Goal: Information Seeking & Learning: Learn about a topic

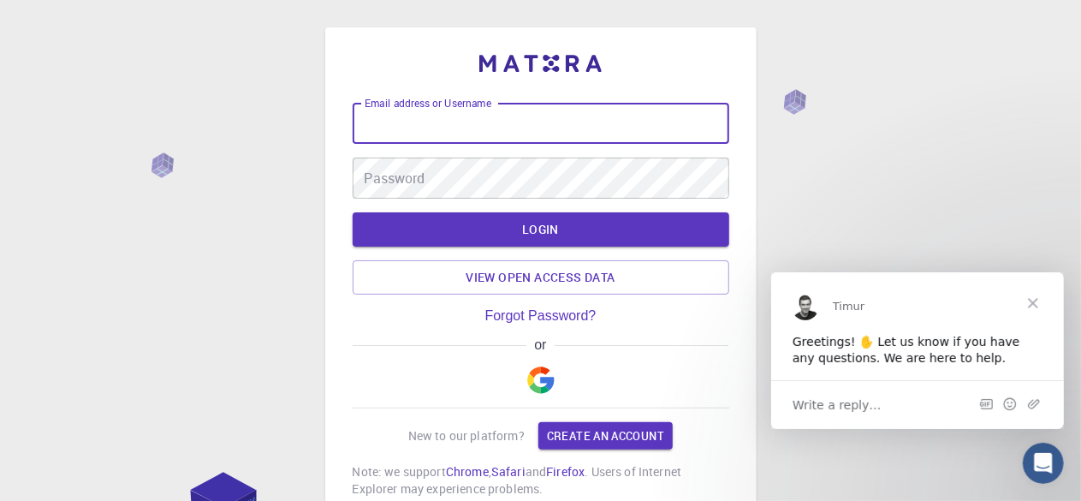
click at [514, 119] on input "Email address or Username" at bounding box center [541, 123] width 377 height 41
type input "susilosd"
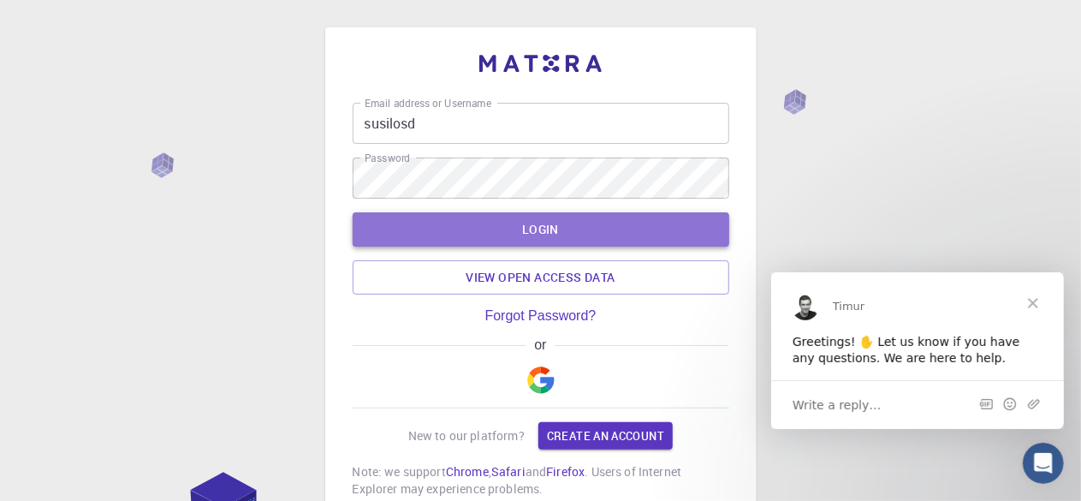
click at [509, 234] on button "LOGIN" at bounding box center [541, 229] width 377 height 34
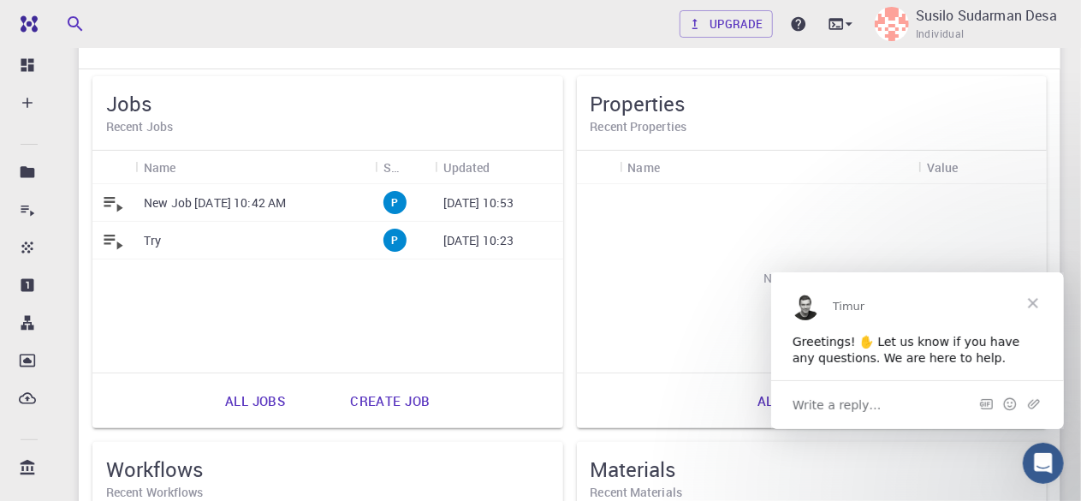
scroll to position [116, 0]
click at [223, 206] on p "New Job [DATE] 10:42 AM" at bounding box center [215, 201] width 142 height 17
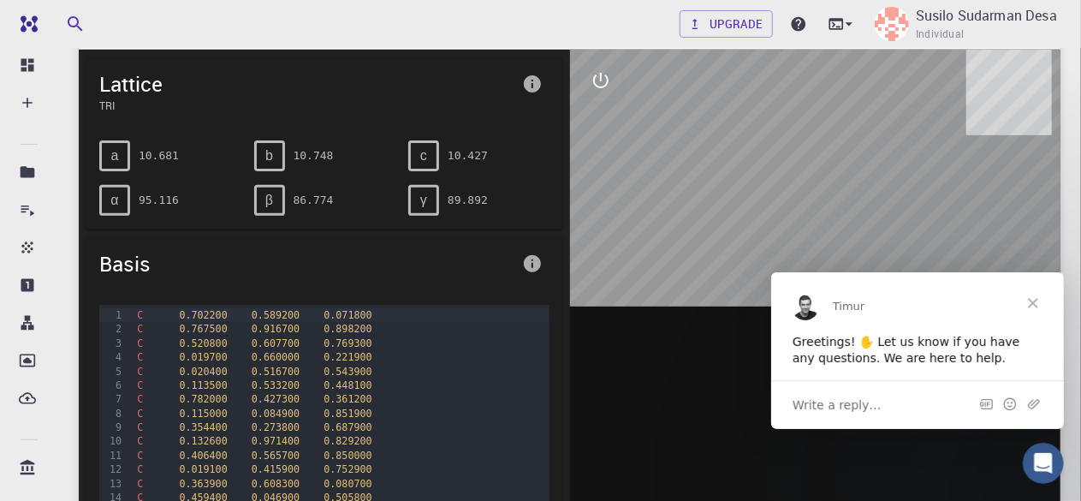
scroll to position [226, 0]
click at [1026, 299] on span "Close" at bounding box center [1033, 302] width 62 height 62
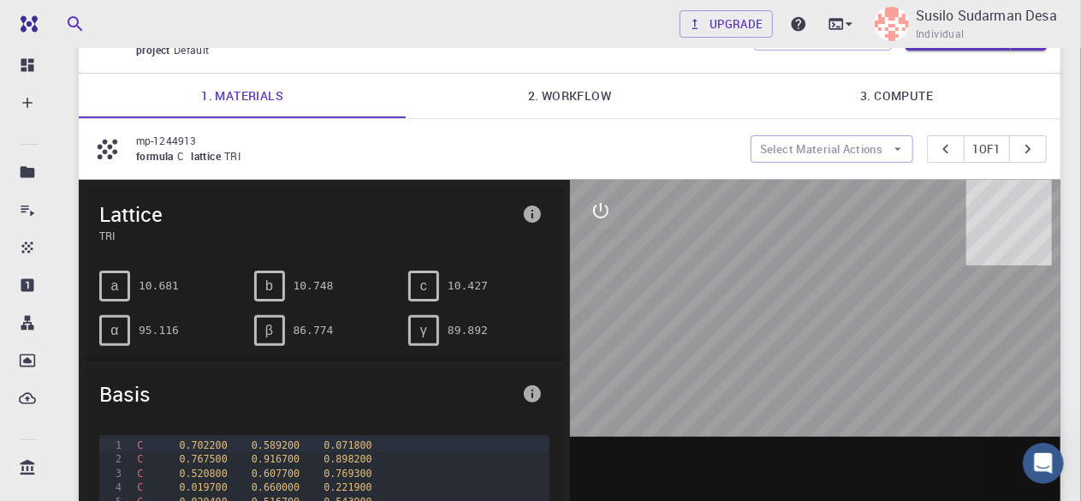
scroll to position [95, 0]
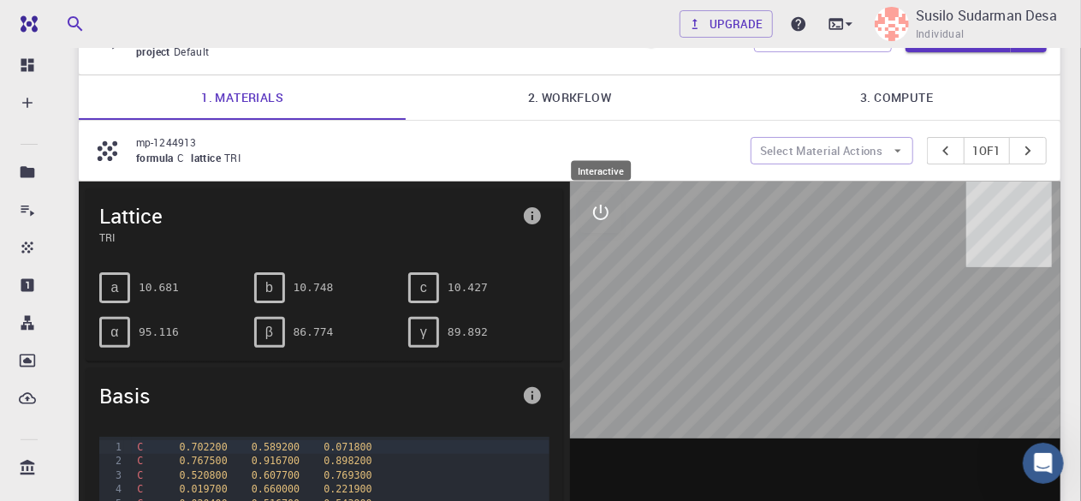
click at [602, 211] on icon "interactive" at bounding box center [601, 212] width 21 height 21
click at [599, 251] on icon "view" at bounding box center [601, 253] width 19 height 13
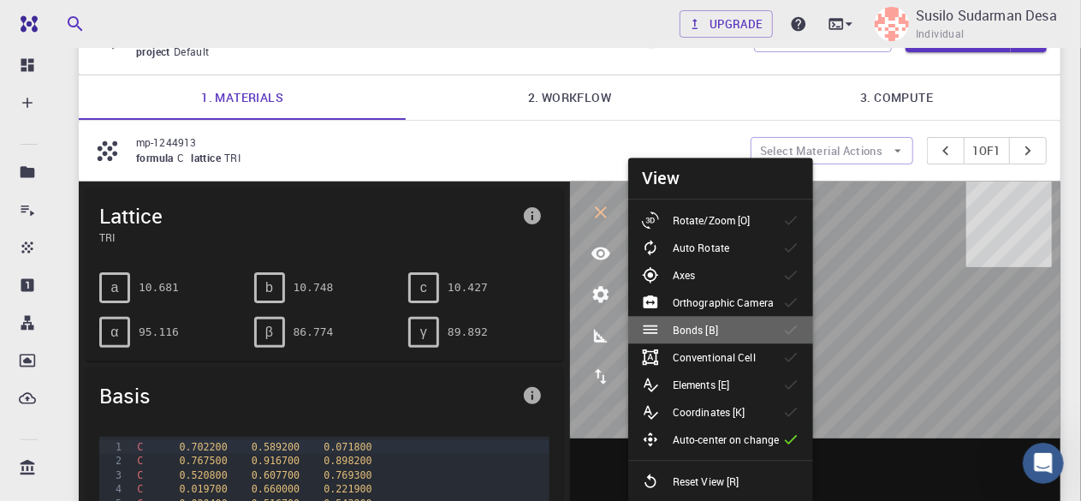
click at [685, 333] on p "Bonds [B]" at bounding box center [695, 329] width 45 height 15
click at [789, 325] on icon at bounding box center [790, 329] width 17 height 17
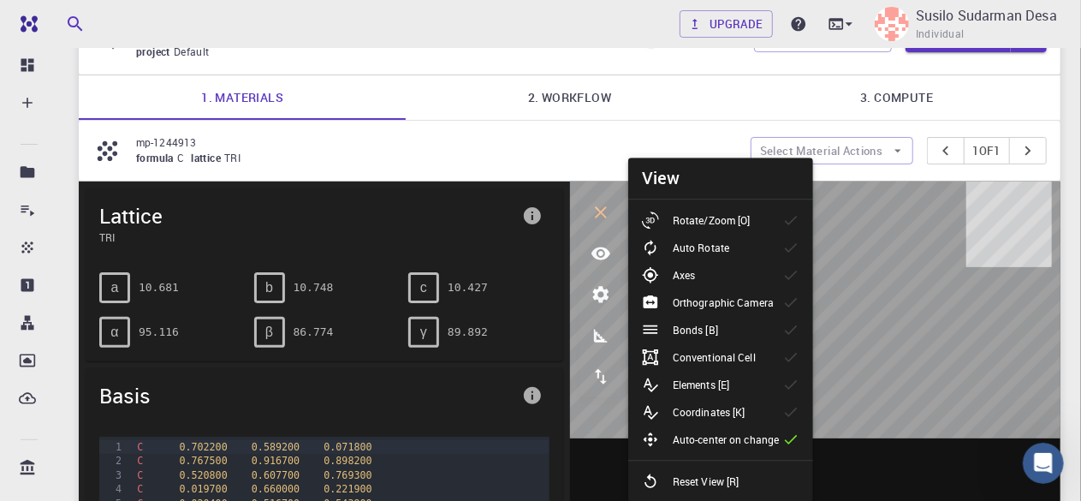
click at [788, 333] on icon at bounding box center [790, 329] width 17 height 17
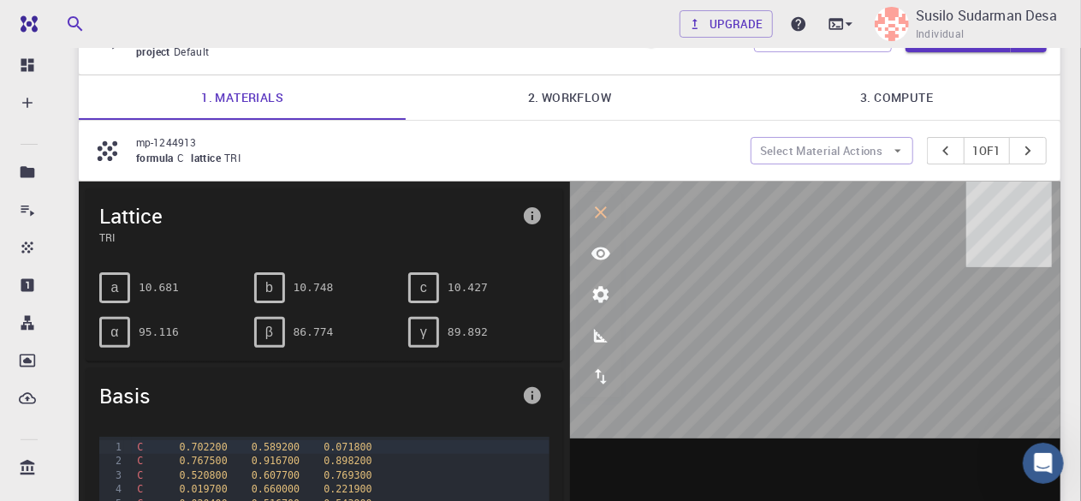
scroll to position [190, 0]
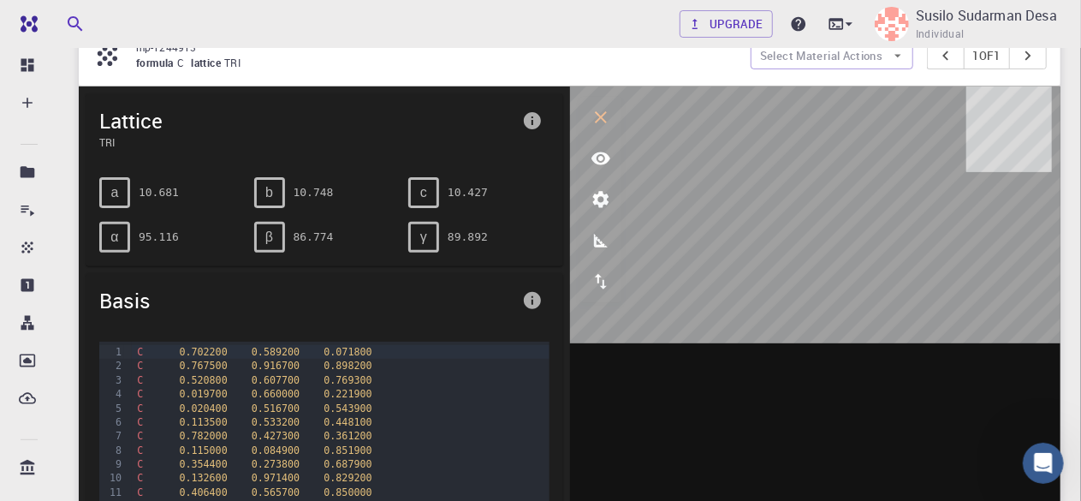
click at [596, 244] on icon "measurements" at bounding box center [601, 241] width 14 height 14
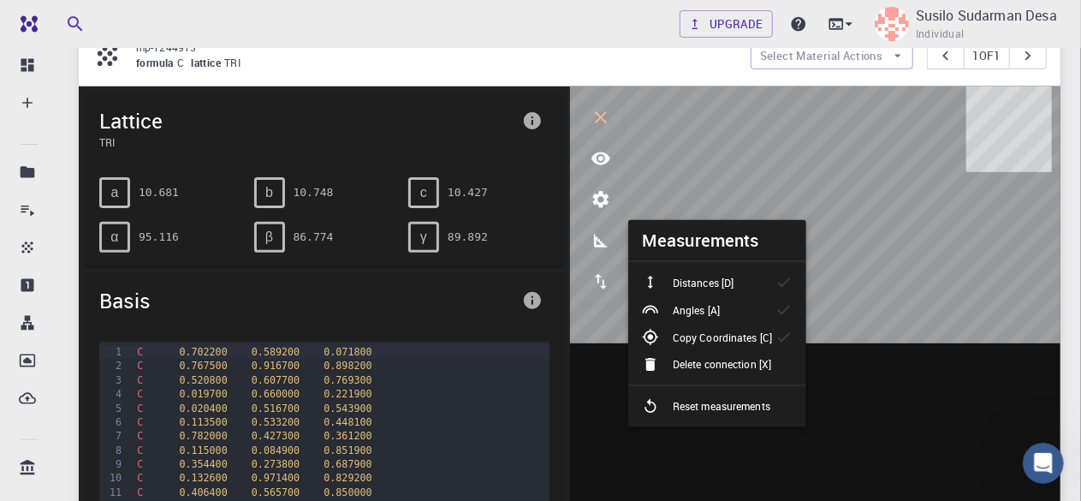
click at [596, 244] on icon "measurements" at bounding box center [601, 241] width 14 height 14
click at [29, 169] on icon at bounding box center [28, 171] width 15 height 11
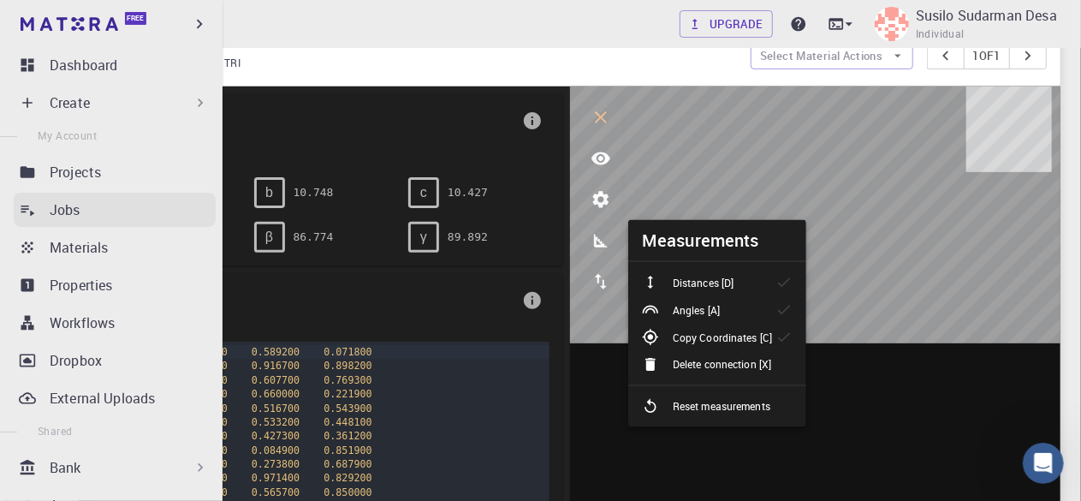
click at [68, 211] on p "Jobs" at bounding box center [65, 209] width 31 height 21
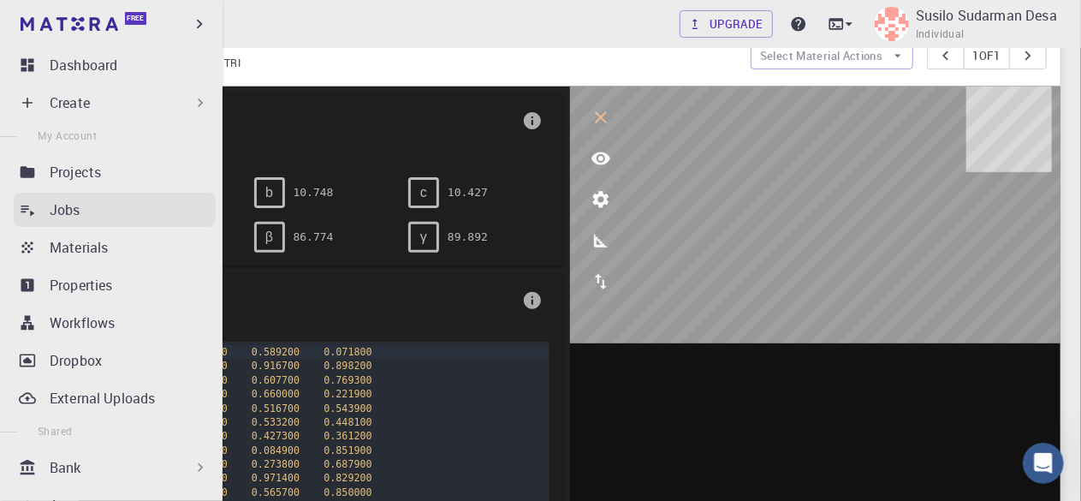
click at [68, 211] on p "Jobs" at bounding box center [65, 209] width 31 height 21
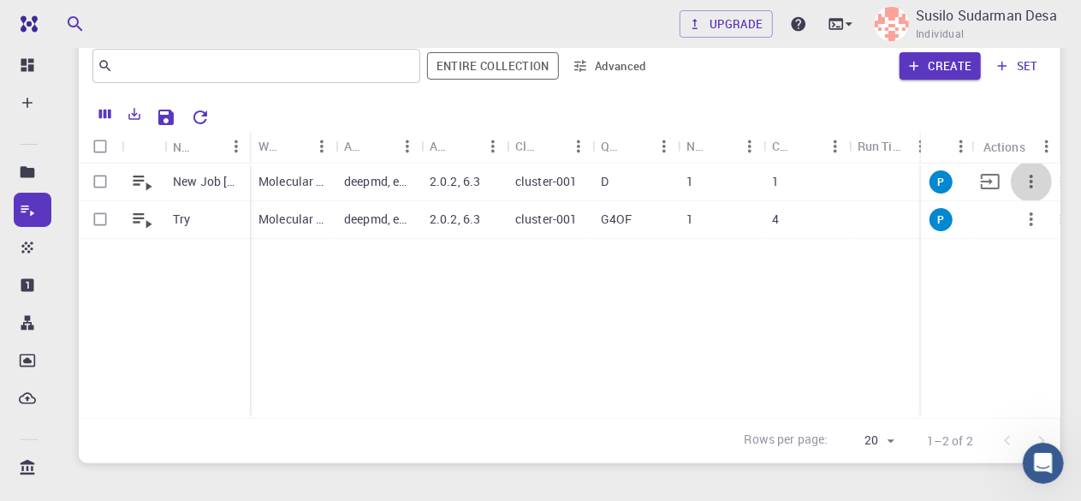
click at [1034, 179] on icon "button" at bounding box center [1031, 181] width 21 height 21
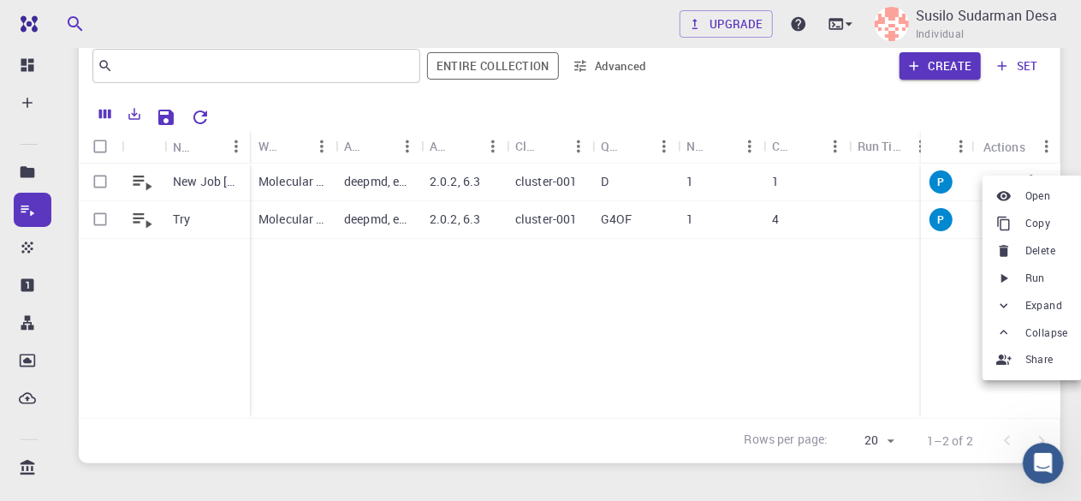
click at [452, 266] on div at bounding box center [540, 250] width 1081 height 501
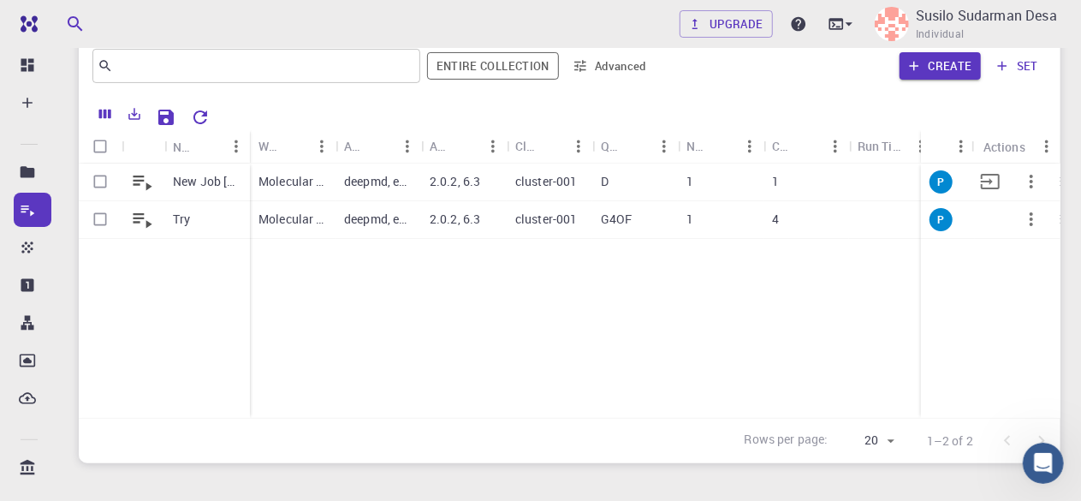
click at [212, 182] on p "New Job [DATE] 10:42 AM" at bounding box center [207, 181] width 68 height 17
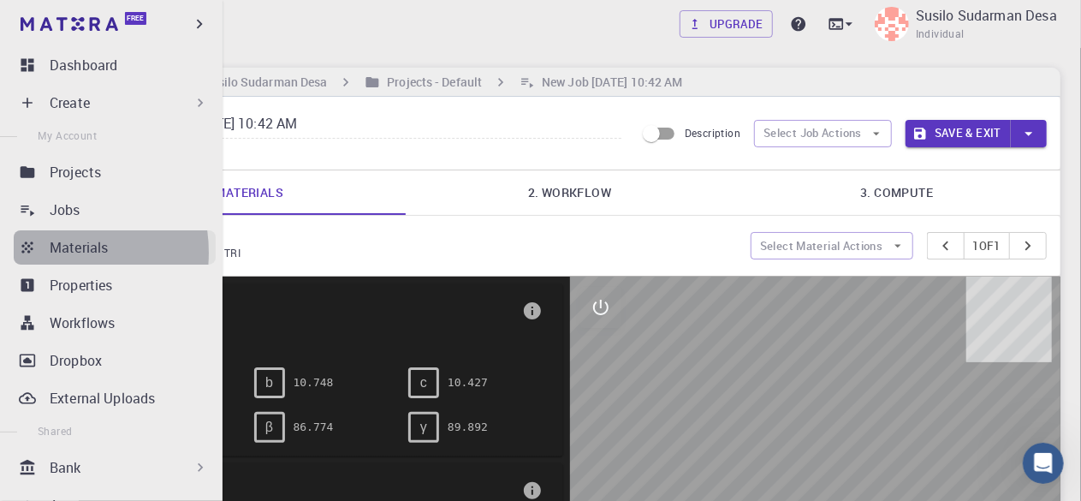
click at [46, 253] on link "Materials" at bounding box center [115, 247] width 202 height 34
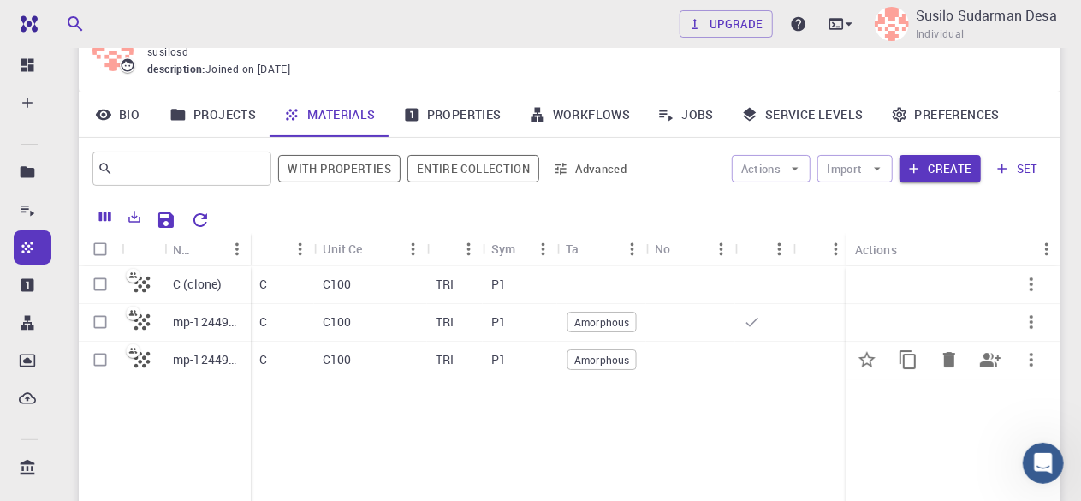
scroll to position [88, 0]
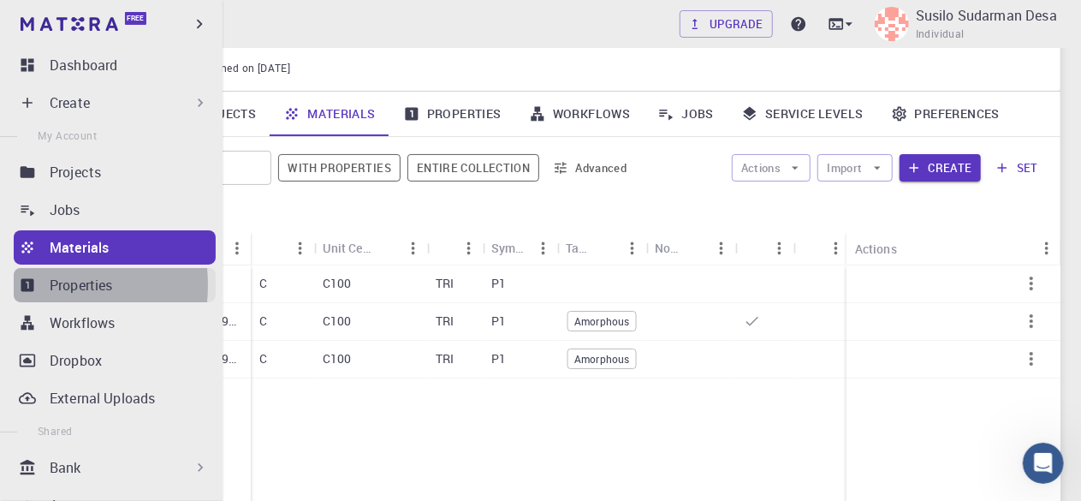
click at [27, 285] on icon at bounding box center [27, 285] width 13 height 13
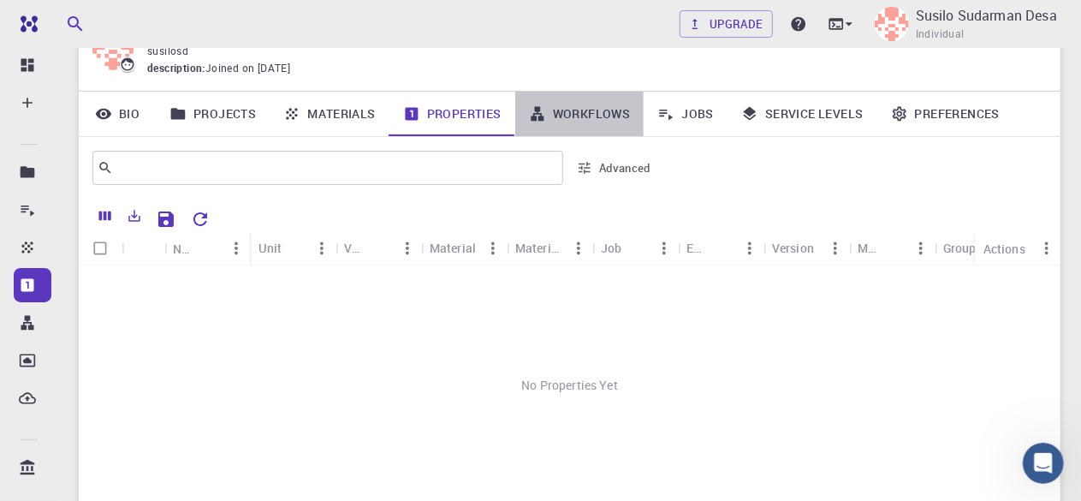
click at [580, 112] on link "Workflows" at bounding box center [579, 114] width 129 height 45
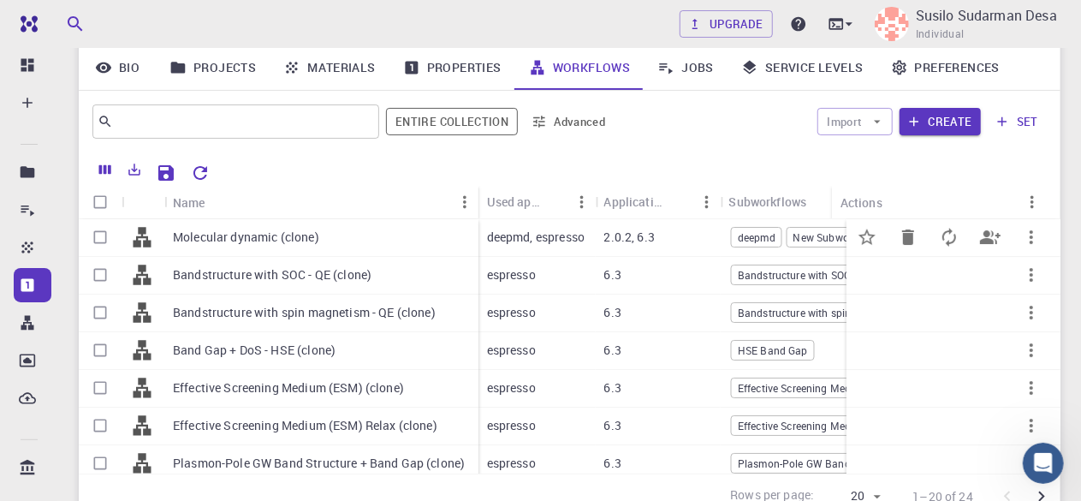
click at [540, 241] on p "deepmd, espresso" at bounding box center [536, 237] width 98 height 17
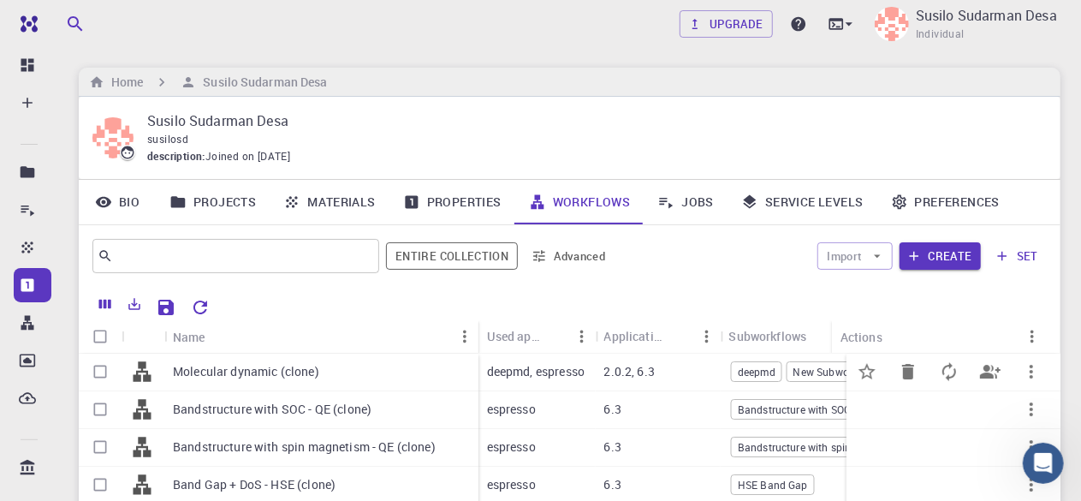
scroll to position [134, 0]
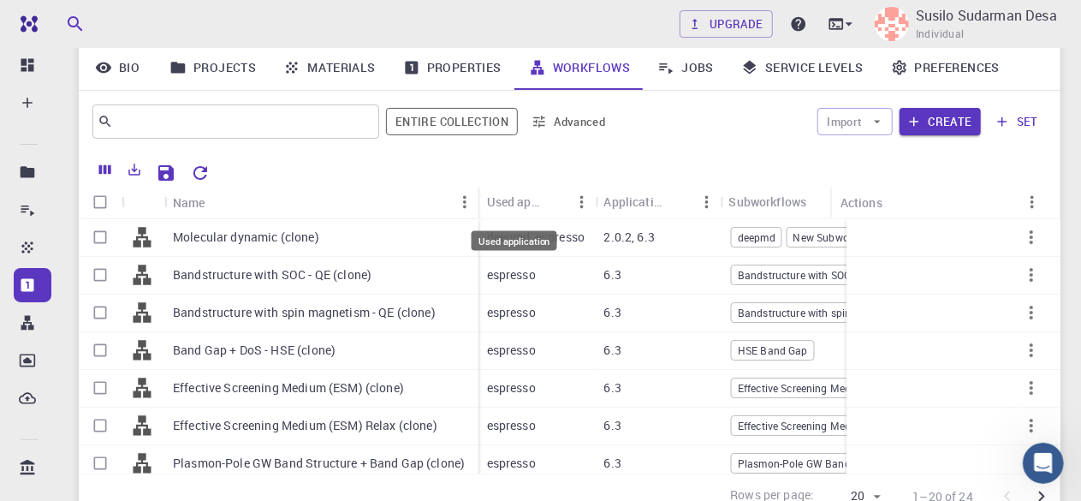
click at [526, 198] on div "Used application" at bounding box center [514, 201] width 54 height 33
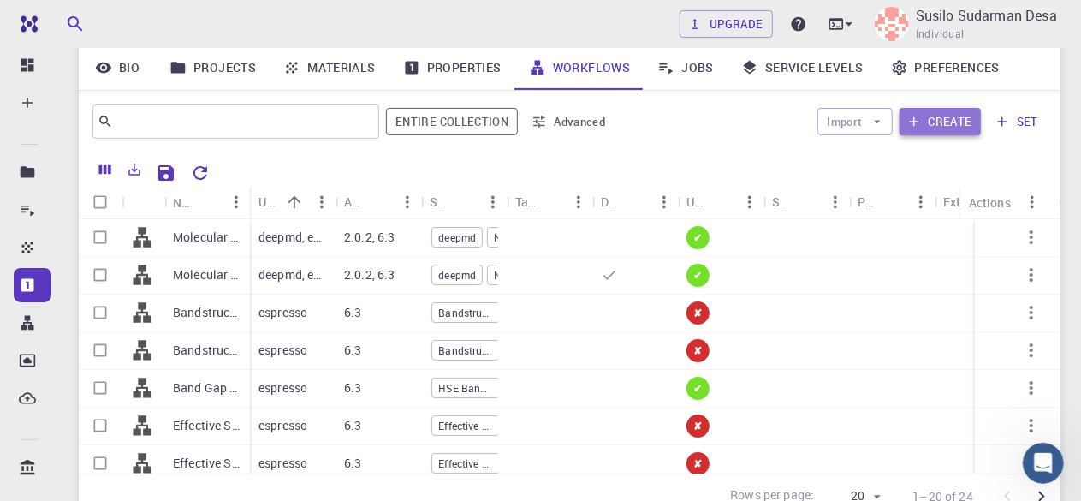
click at [931, 122] on button "Create" at bounding box center [940, 121] width 81 height 27
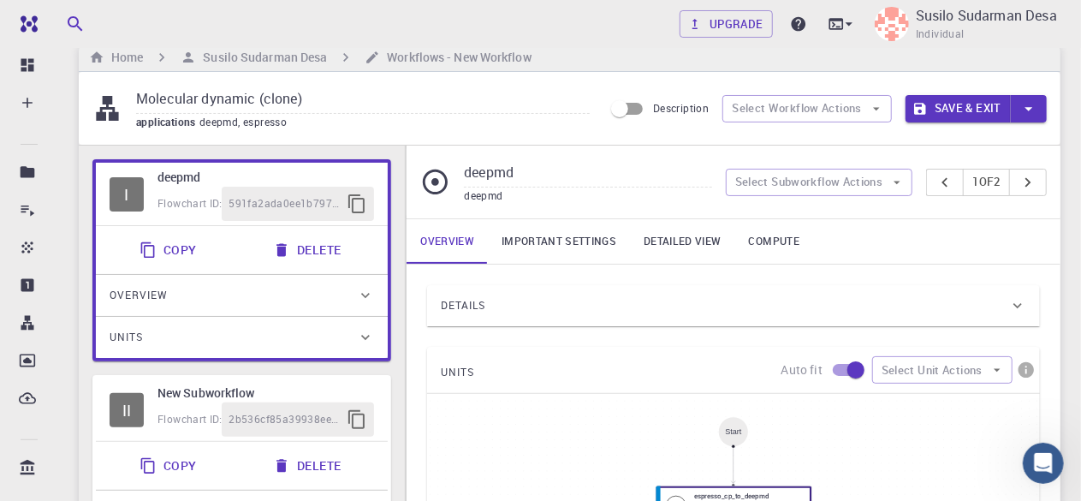
scroll to position [23, 0]
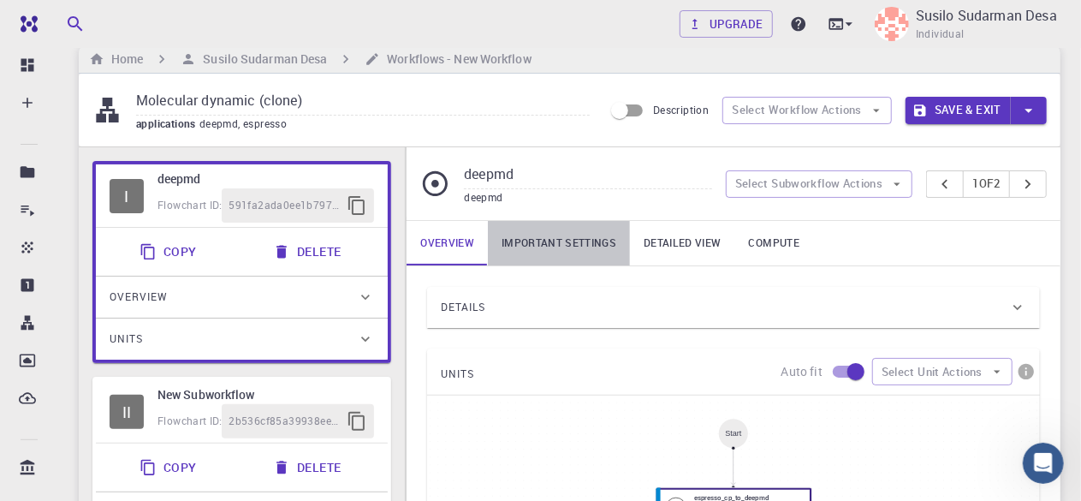
click at [587, 246] on link "Important settings" at bounding box center [559, 243] width 142 height 45
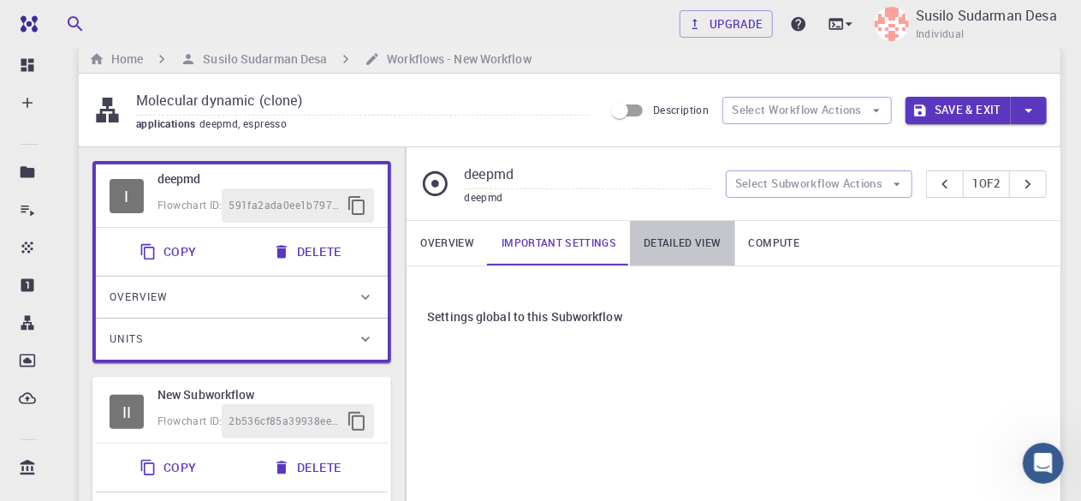
click at [687, 241] on link "Detailed view" at bounding box center [682, 243] width 104 height 45
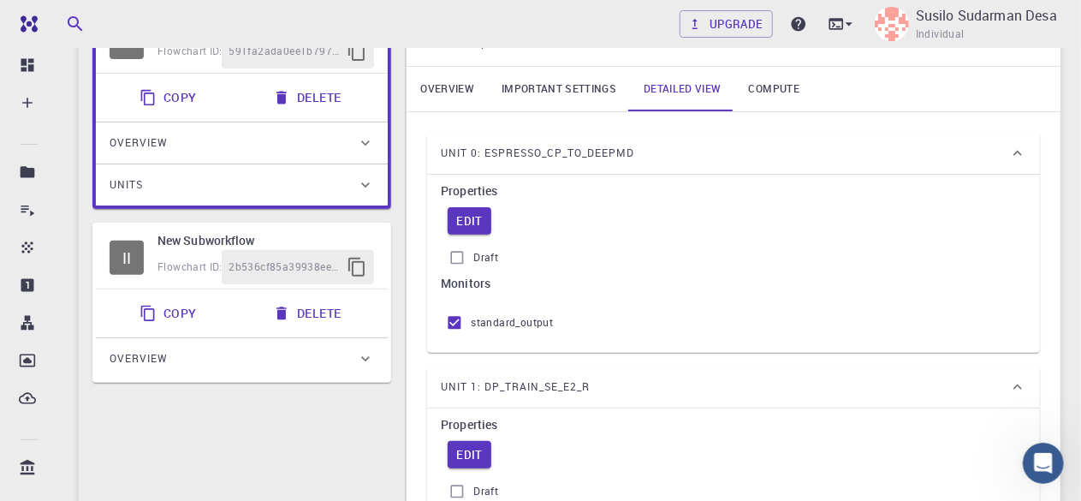
scroll to position [68, 0]
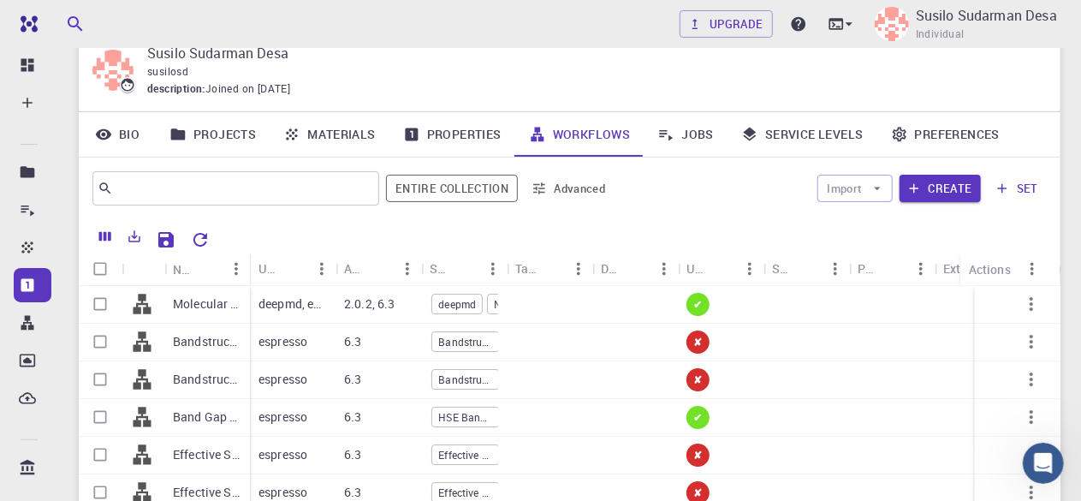
scroll to position [134, 0]
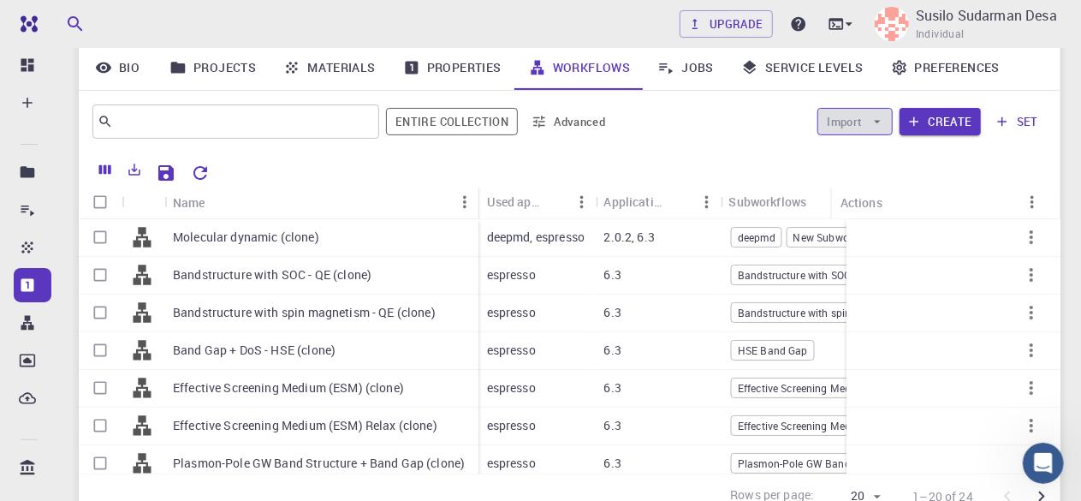
click at [859, 118] on button "Import" at bounding box center [855, 121] width 74 height 27
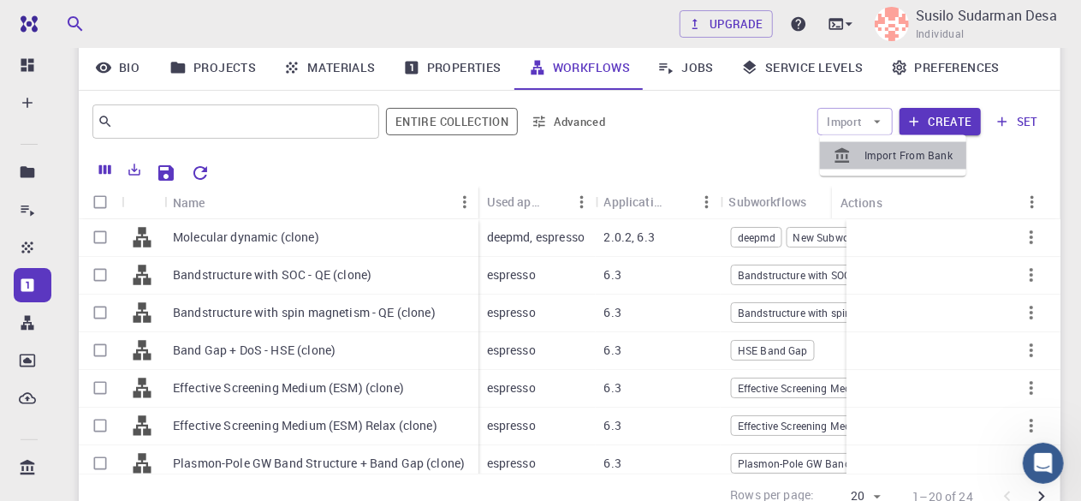
click at [907, 158] on span "Import From Bank" at bounding box center [909, 155] width 88 height 17
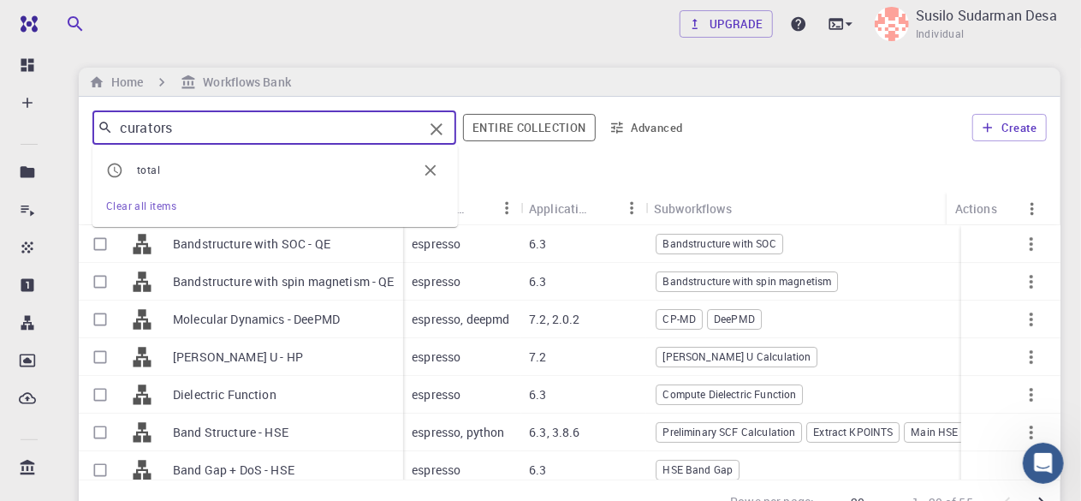
click at [317, 127] on input "curators" at bounding box center [268, 128] width 310 height 24
drag, startPoint x: 317, startPoint y: 127, endPoint x: 54, endPoint y: 116, distance: 263.0
click at [54, 116] on div "Free Dashboard Create New Job New Material Create Material Upload File Import f…" at bounding box center [540, 329] width 1081 height 658
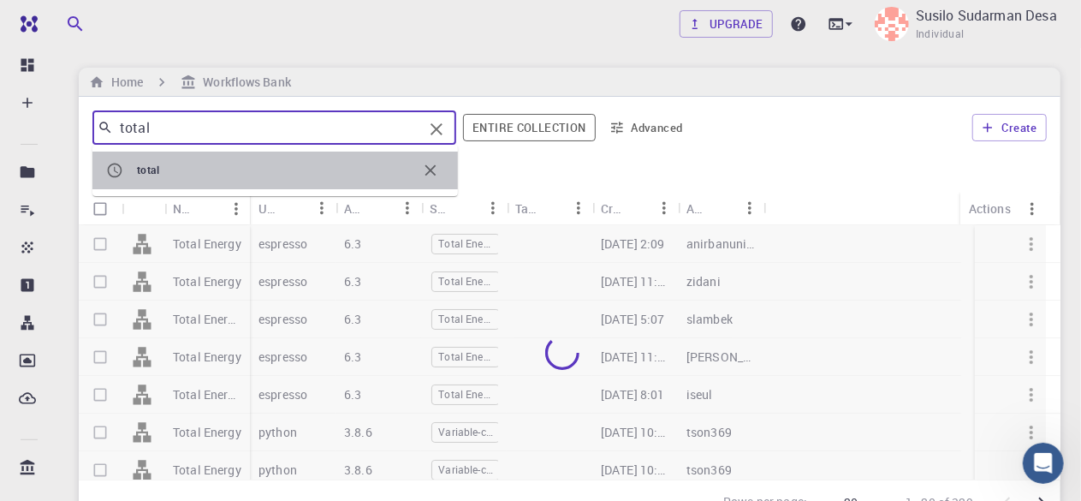
click at [156, 174] on span "total" at bounding box center [148, 170] width 22 height 14
type input "total"
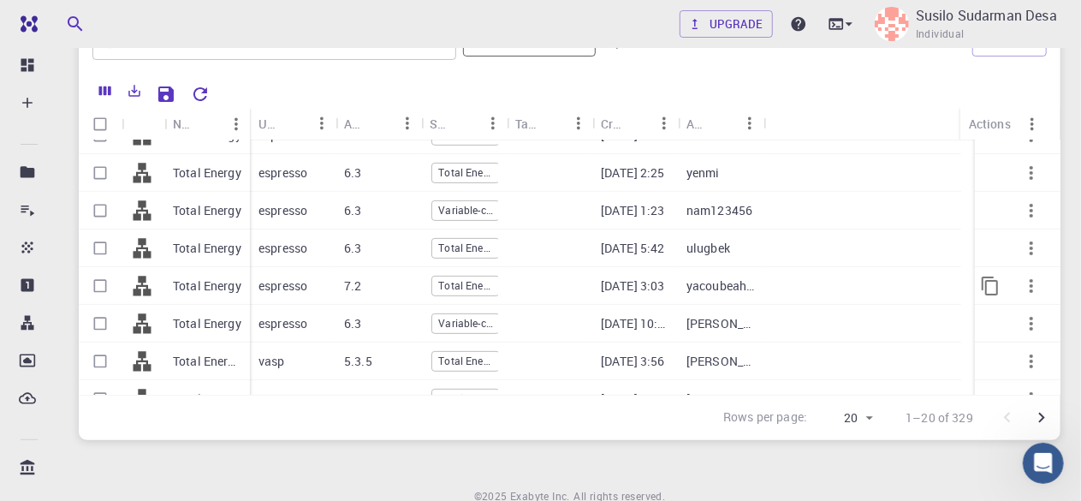
scroll to position [404, 0]
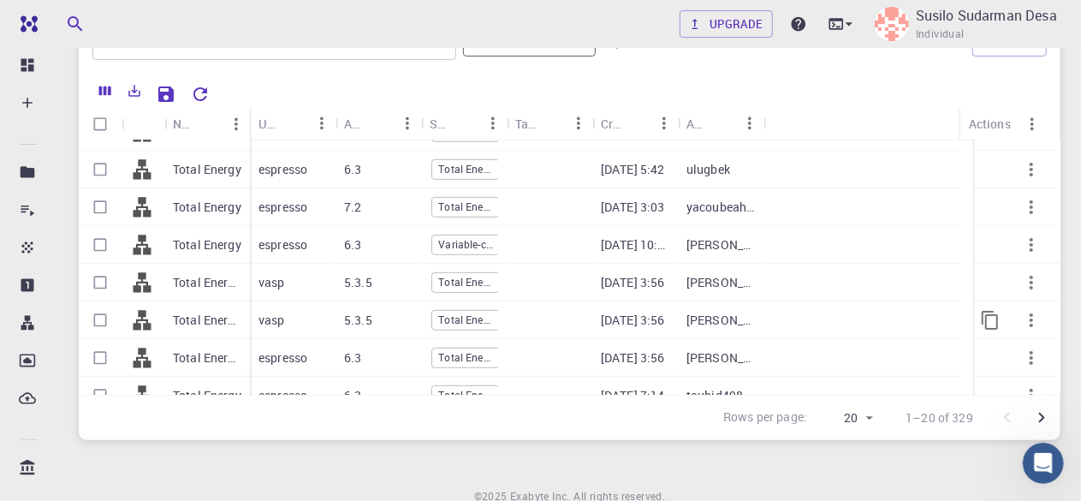
click at [281, 319] on p "vasp" at bounding box center [272, 320] width 27 height 17
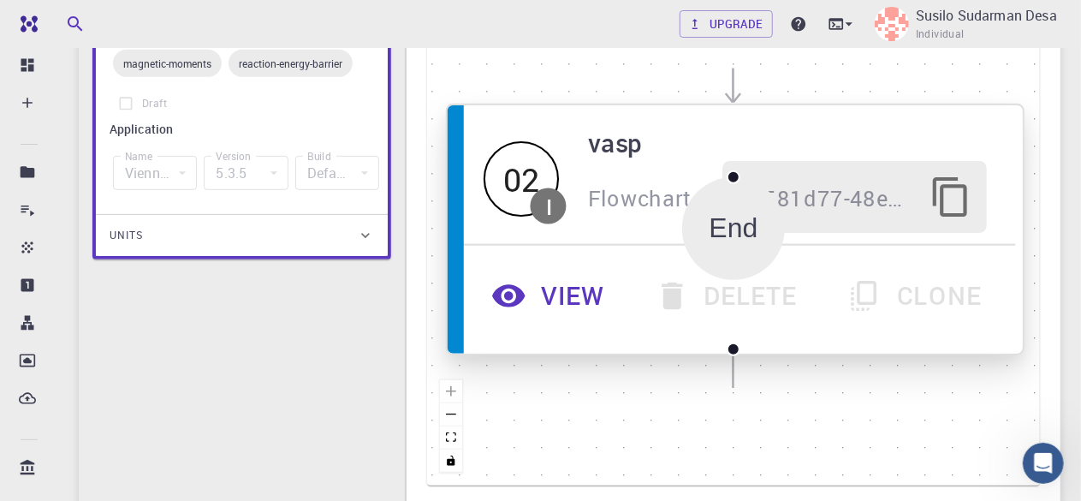
scroll to position [413, 0]
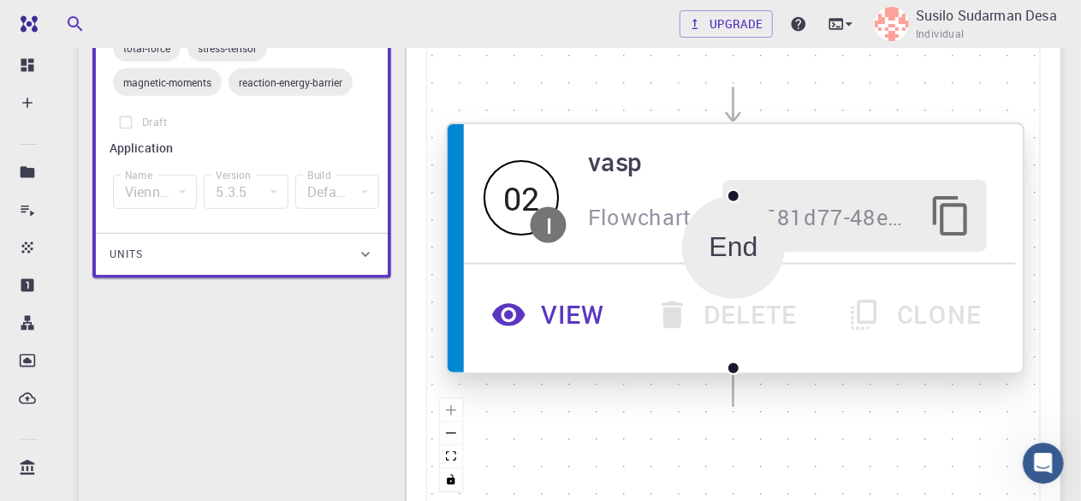
click at [565, 309] on button "View" at bounding box center [551, 315] width 163 height 72
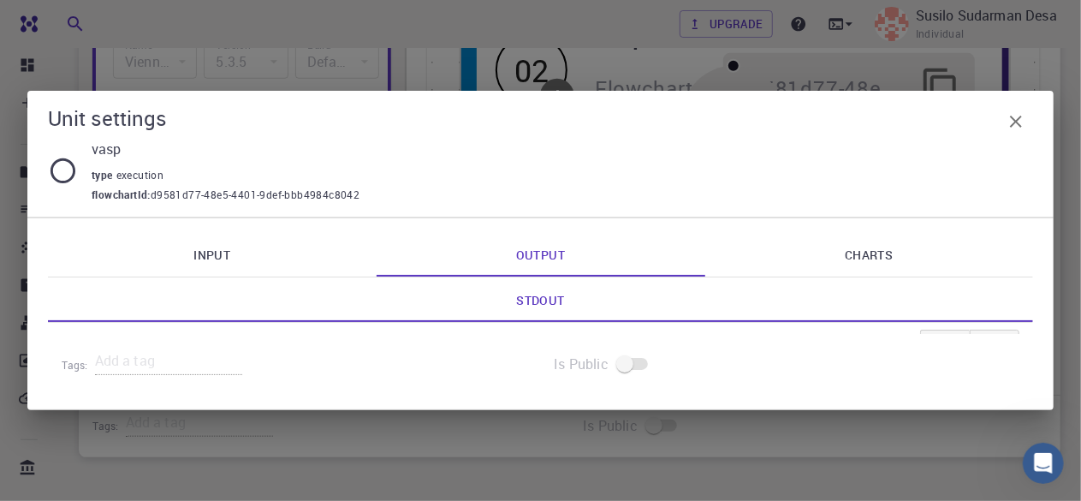
scroll to position [544, 0]
click at [1016, 122] on icon "button" at bounding box center [1016, 122] width 12 height 12
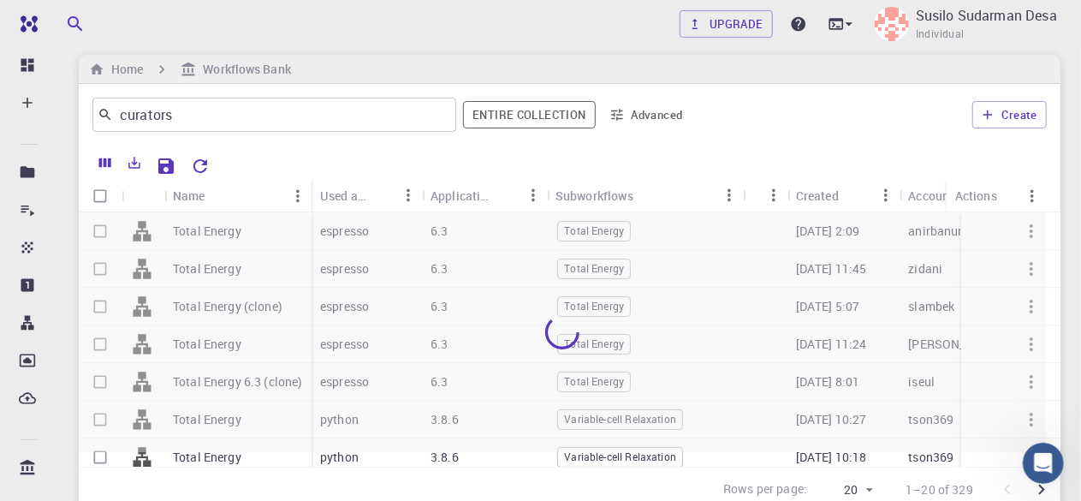
scroll to position [9, 0]
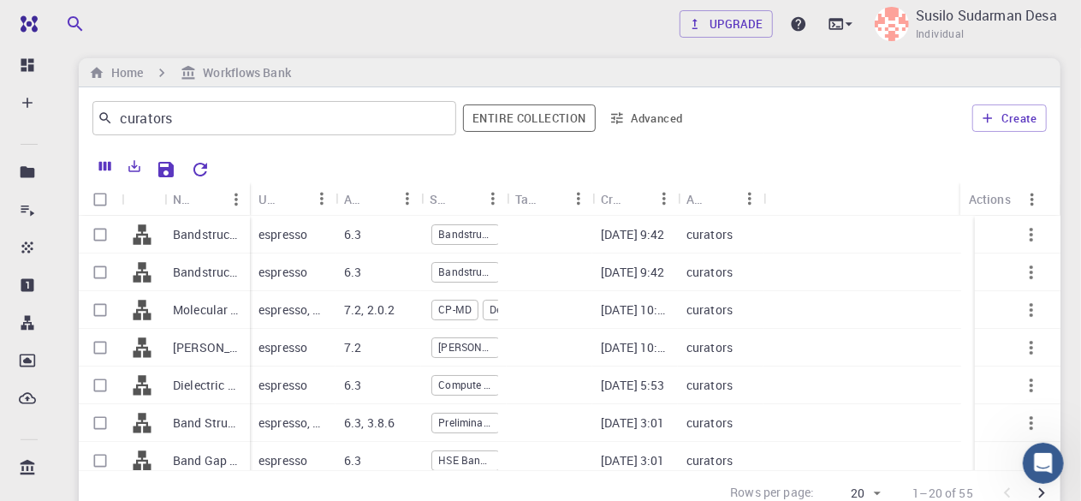
click at [204, 233] on p "Bandstructure with SOC - QE" at bounding box center [207, 234] width 68 height 17
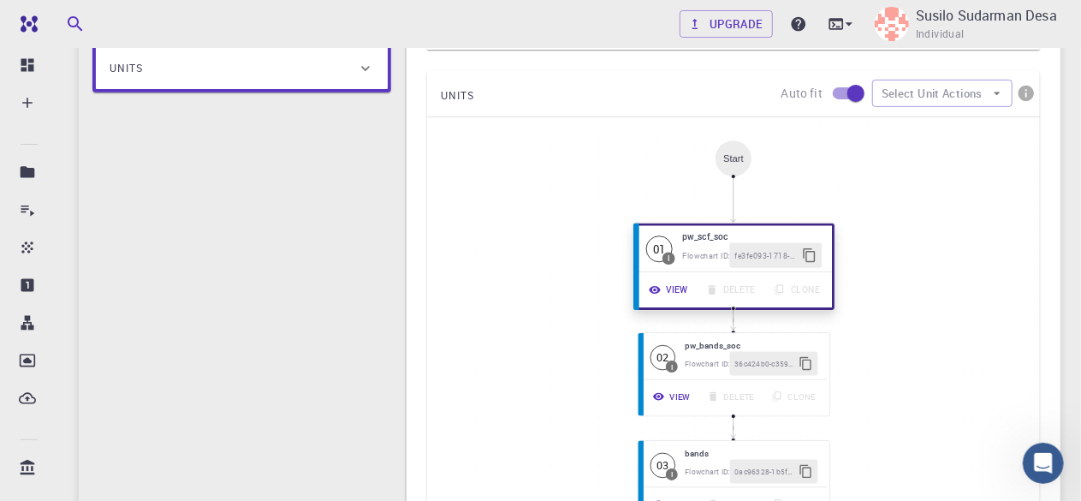
scroll to position [292, 0]
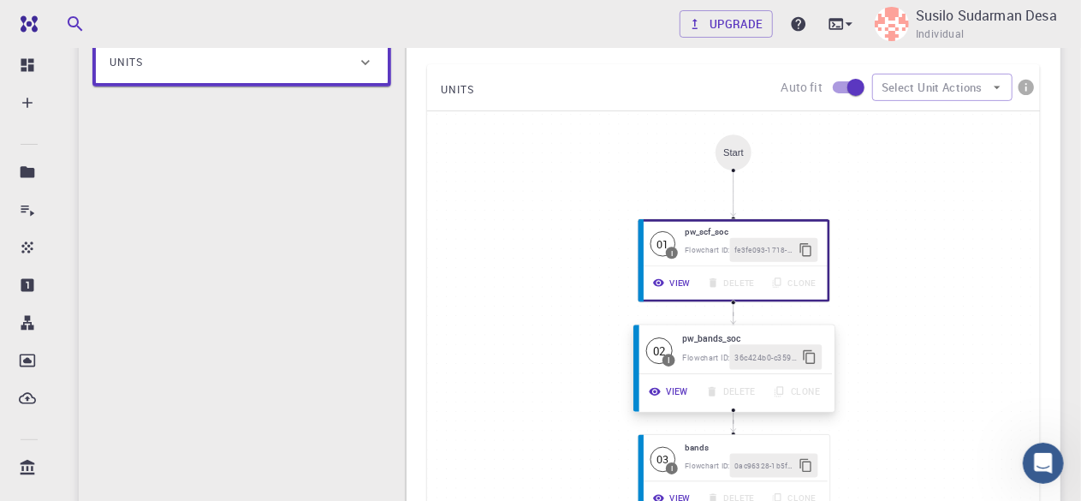
click at [680, 390] on button "View" at bounding box center [669, 391] width 57 height 25
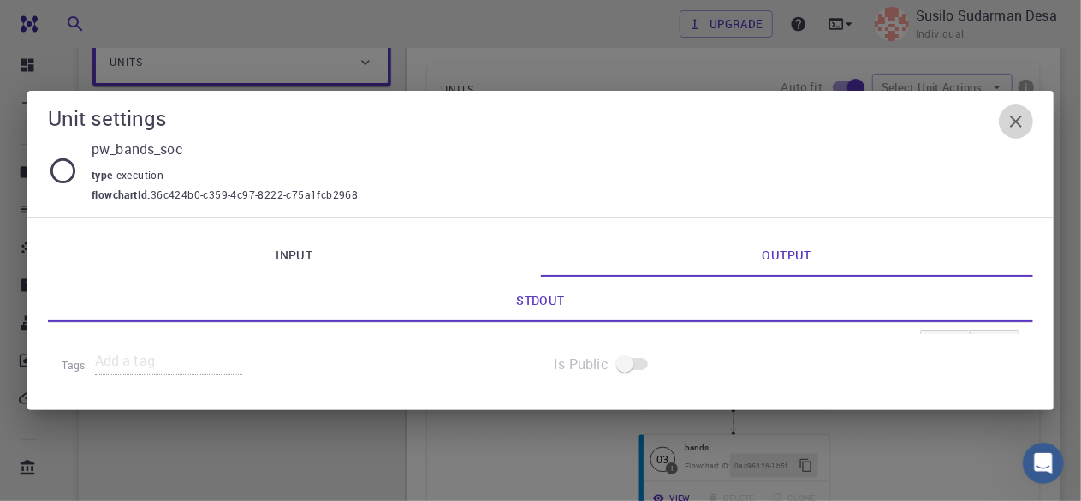
click at [1017, 124] on icon "button" at bounding box center [1016, 122] width 12 height 12
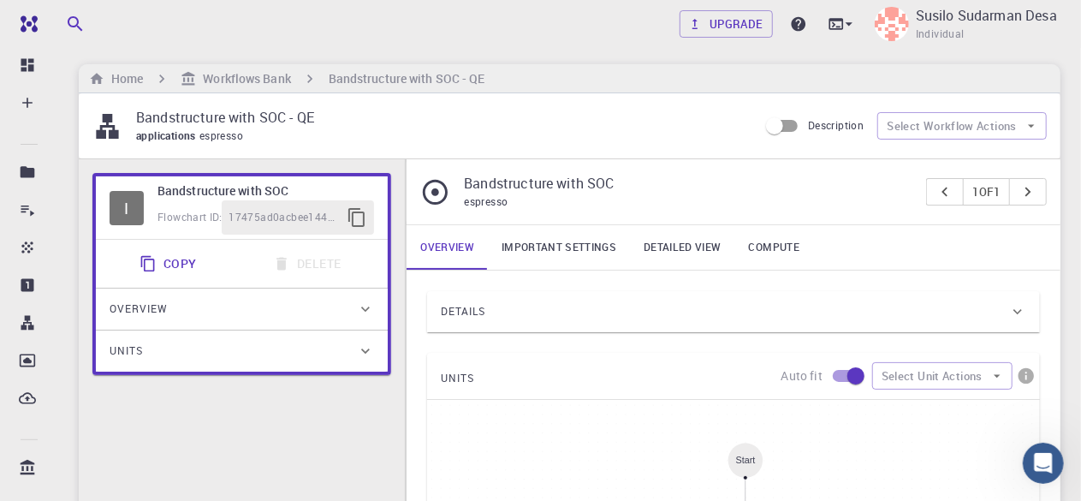
scroll to position [0, 0]
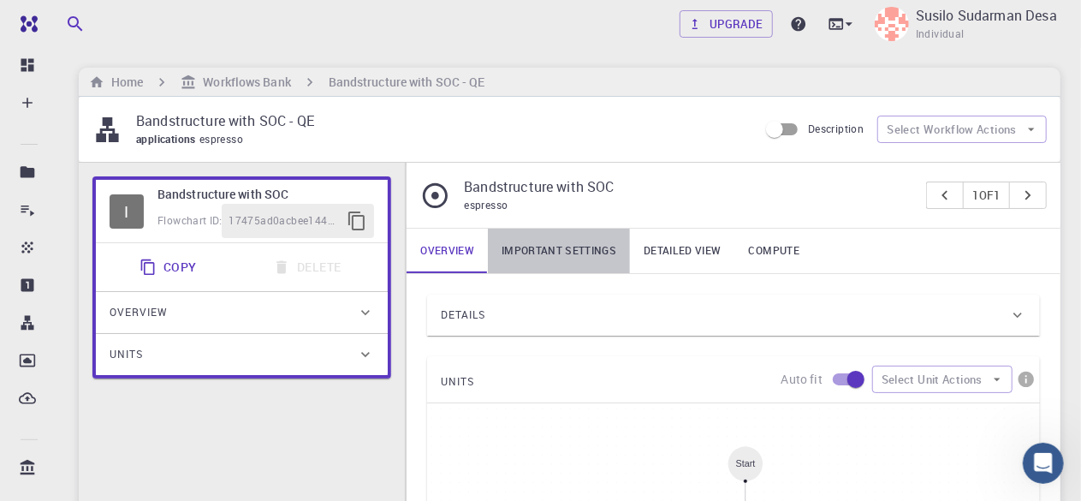
click at [560, 254] on link "Important settings" at bounding box center [559, 251] width 142 height 45
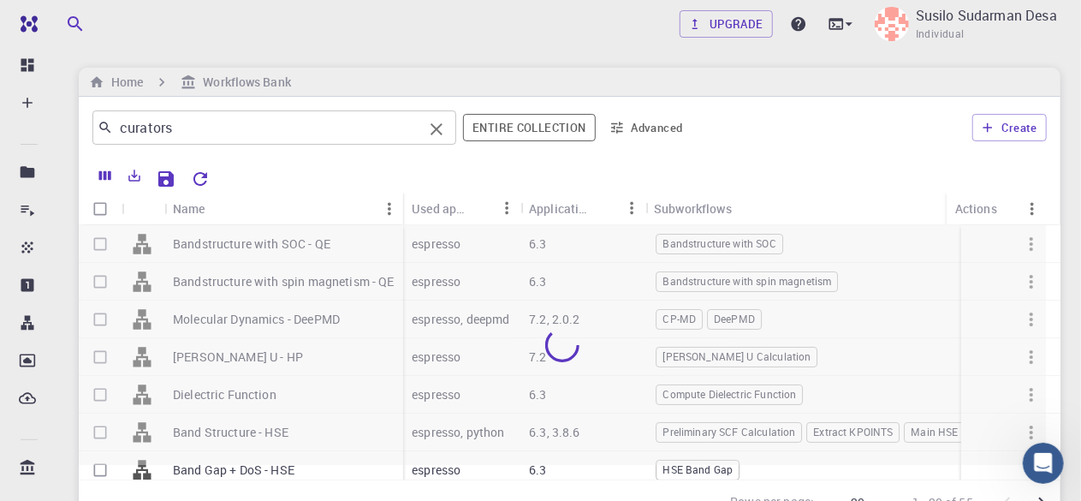
scroll to position [9, 0]
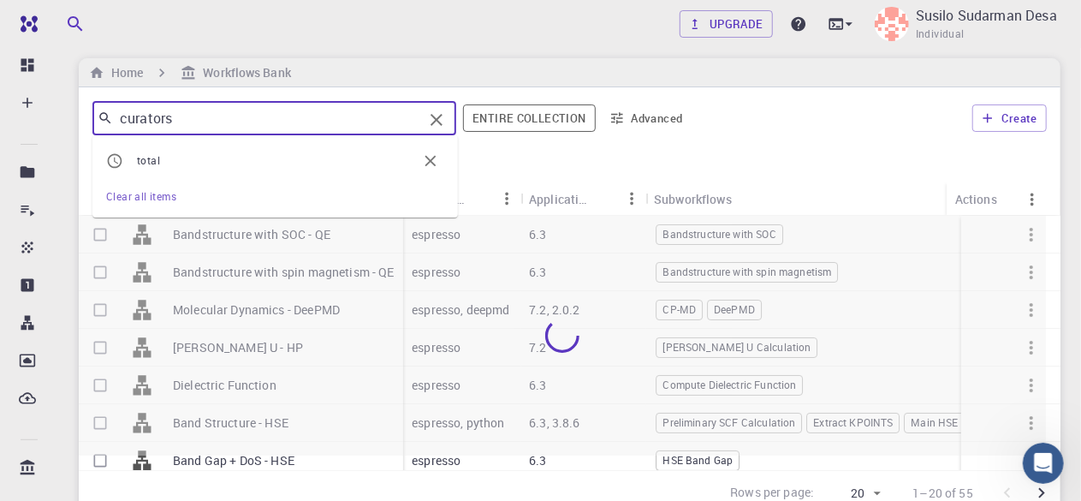
drag, startPoint x: 179, startPoint y: 116, endPoint x: 28, endPoint y: 110, distance: 150.8
click at [28, 110] on div "Free Dashboard Create New Job New Material Create Material Upload File Import f…" at bounding box center [540, 320] width 1081 height 658
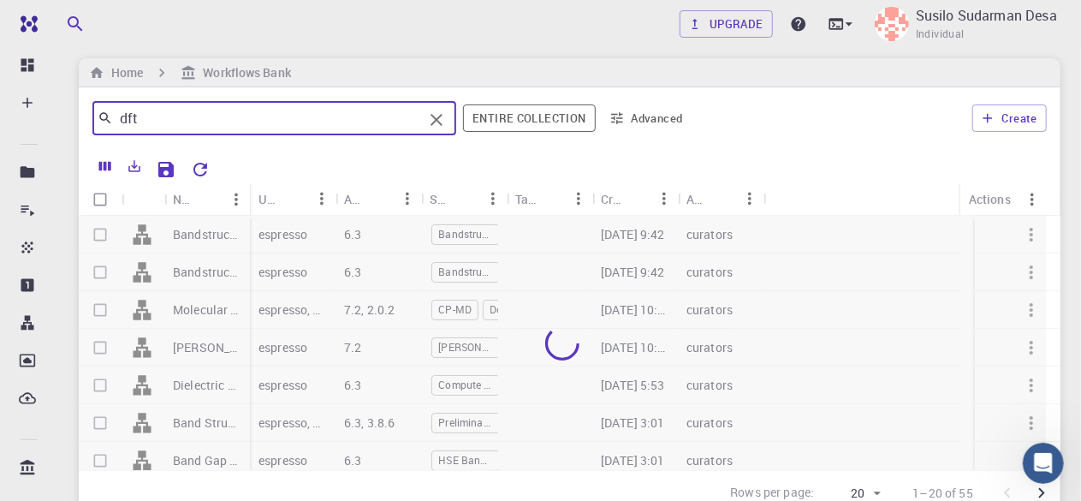
click at [274, 115] on input "dft" at bounding box center [268, 118] width 310 height 24
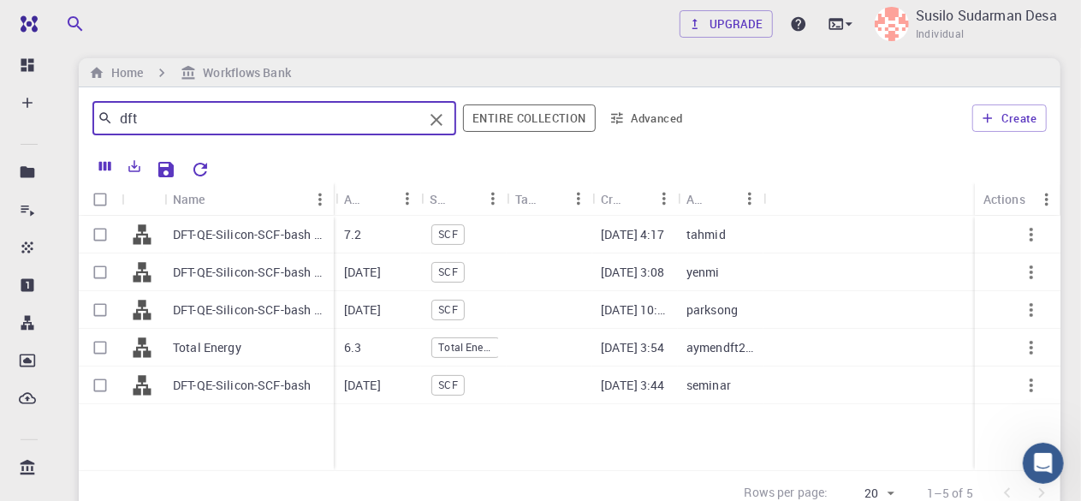
drag, startPoint x: 247, startPoint y: 196, endPoint x: 330, endPoint y: 186, distance: 84.5
click at [330, 186] on div "Name" at bounding box center [335, 198] width 17 height 33
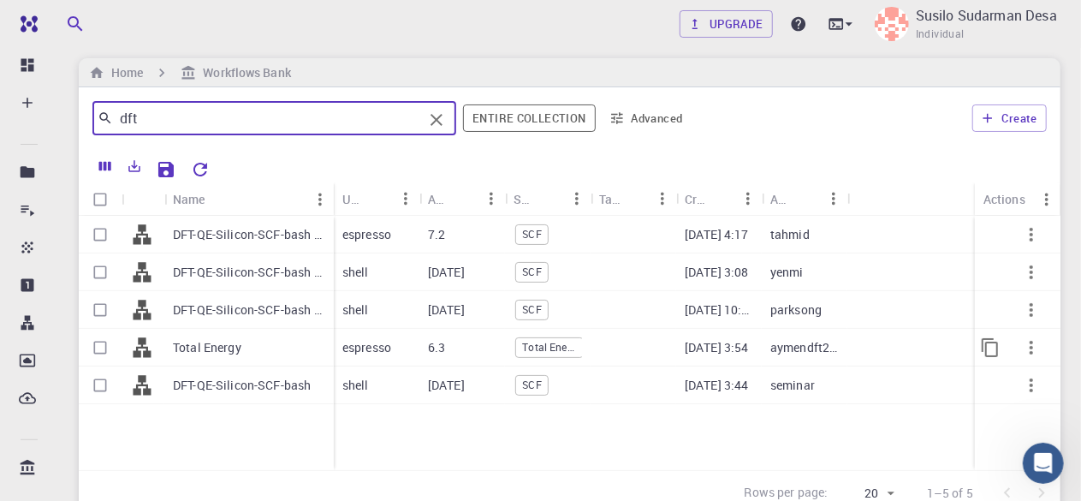
type input "dft"
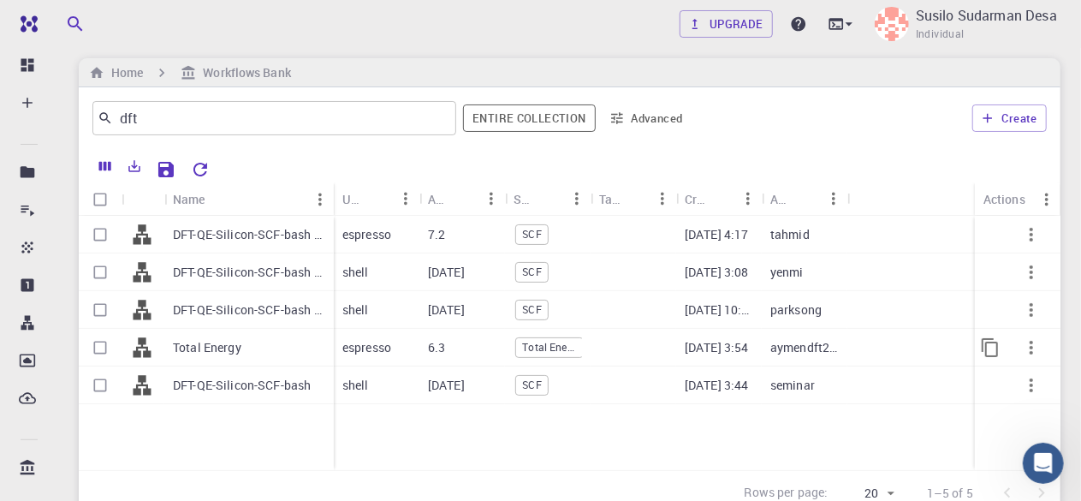
click at [219, 355] on p "Total Energy" at bounding box center [207, 347] width 68 height 17
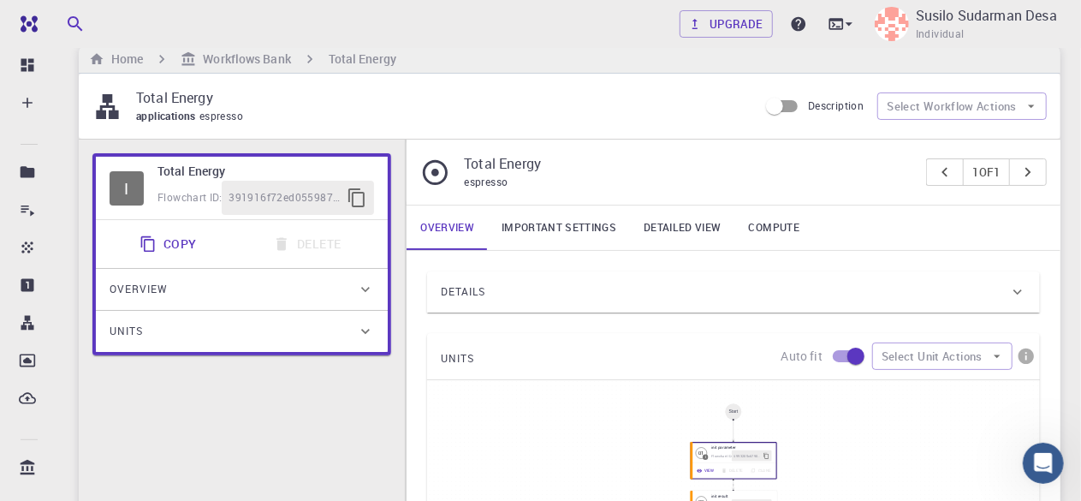
scroll to position [21, 0]
